Goal: Transaction & Acquisition: Purchase product/service

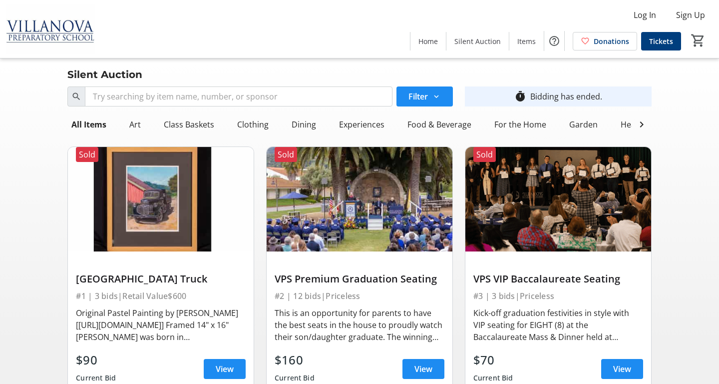
click at [68, 29] on img at bounding box center [50, 29] width 89 height 50
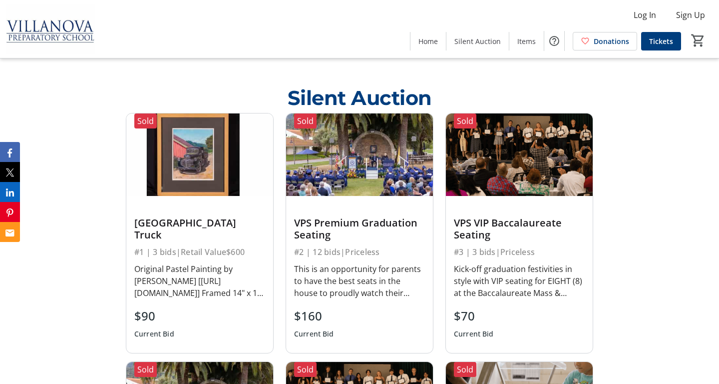
scroll to position [1108, 0]
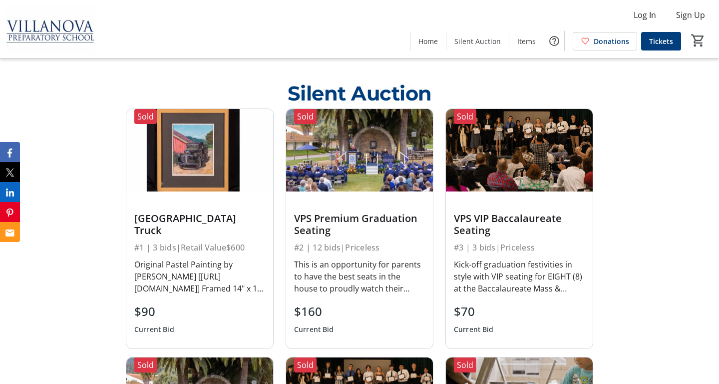
click at [262, 167] on img at bounding box center [199, 150] width 147 height 82
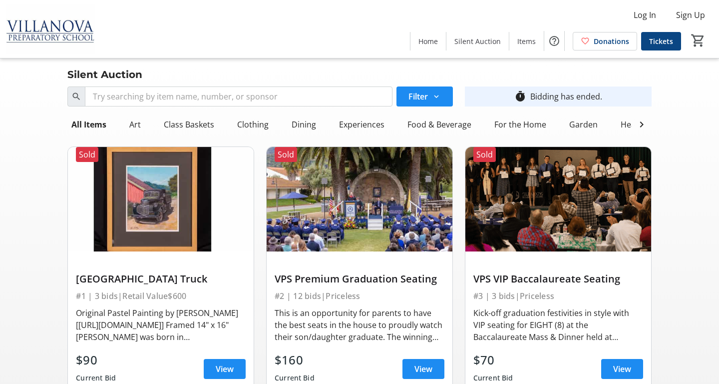
click at [651, 43] on span "Tickets" at bounding box center [661, 41] width 24 height 10
